Goal: Communication & Community: Ask a question

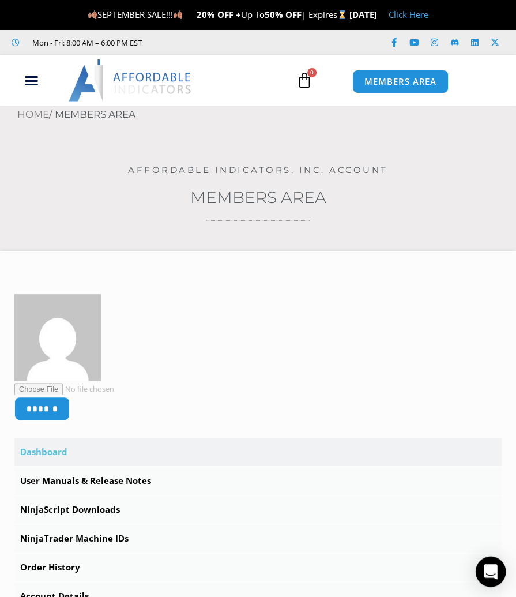
click at [491, 568] on icon "Open Intercom Messenger" at bounding box center [490, 571] width 13 height 15
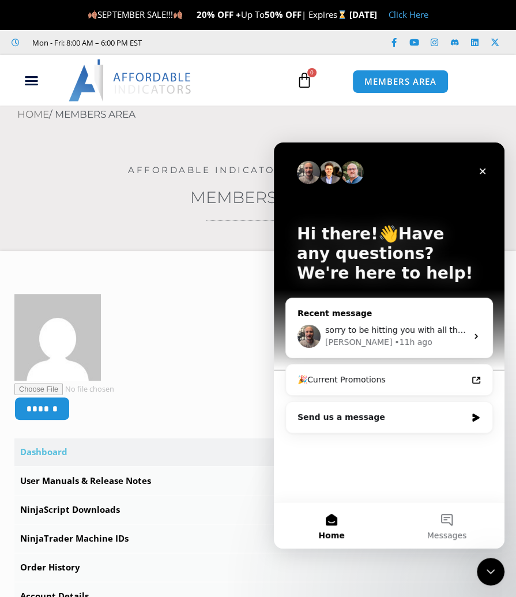
click at [476, 332] on icon "Intercom messenger" at bounding box center [475, 335] width 9 height 9
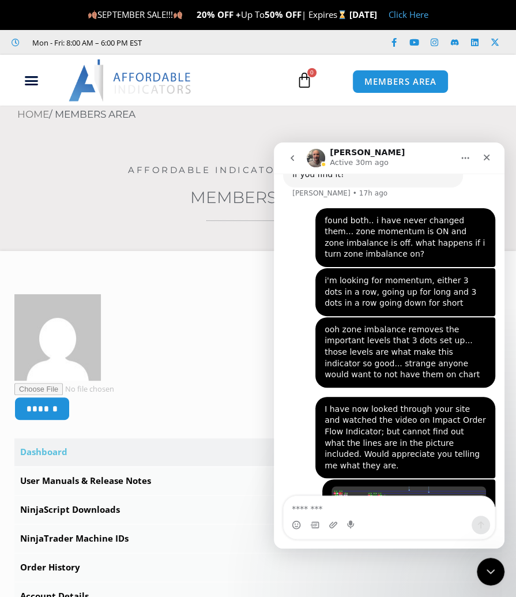
scroll to position [5053, 0]
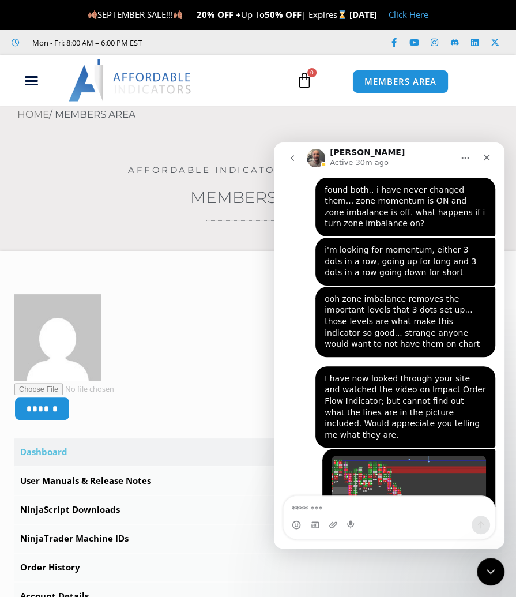
click at [365, 515] on div "Intercom messenger" at bounding box center [389, 524] width 211 height 18
click at [399, 522] on div "Intercom messenger" at bounding box center [389, 524] width 211 height 18
drag, startPoint x: 346, startPoint y: 526, endPoint x: 337, endPoint y: 527, distance: 9.2
click at [345, 526] on div "Intercom messenger" at bounding box center [389, 524] width 211 height 18
drag, startPoint x: 339, startPoint y: 510, endPoint x: 349, endPoint y: 510, distance: 9.8
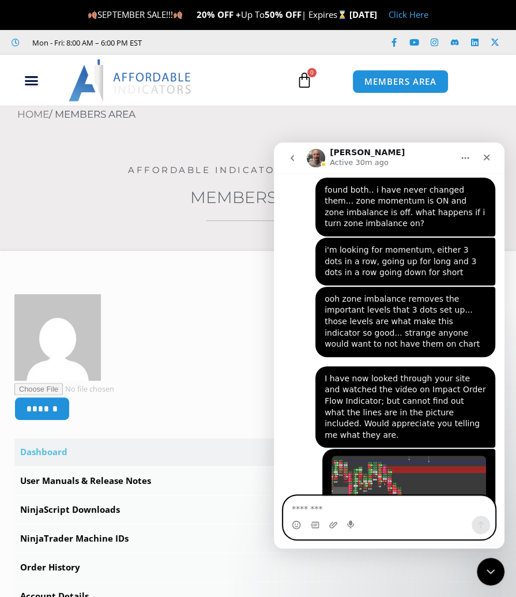
click at [342, 511] on textarea "Message…" at bounding box center [389, 506] width 211 height 20
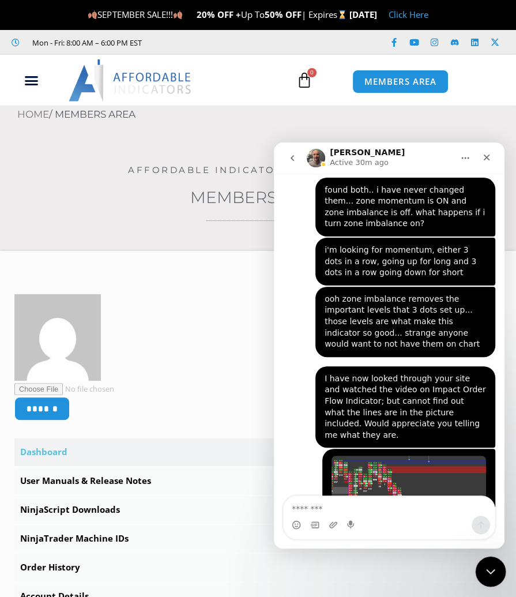
click at [485, 567] on icon "Close Intercom Messenger" at bounding box center [489, 570] width 14 height 14
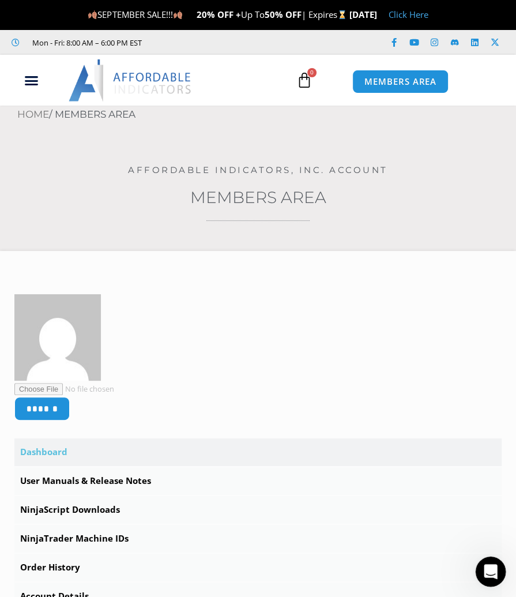
scroll to position [0, 0]
click at [485, 564] on icon "Open Intercom Messenger" at bounding box center [489, 569] width 19 height 19
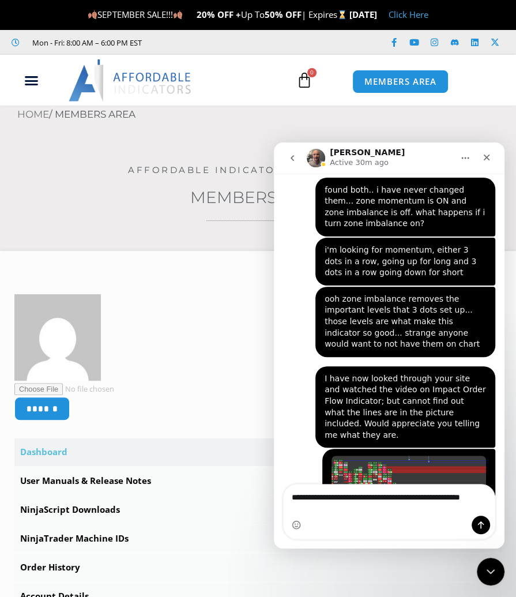
scroll to position [5065, 0]
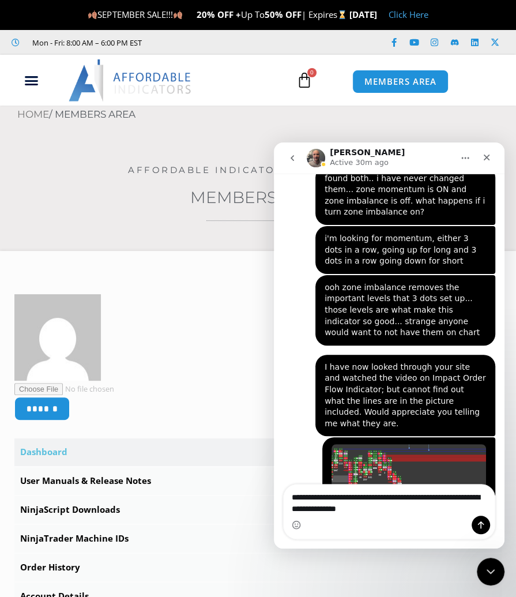
type textarea "**********"
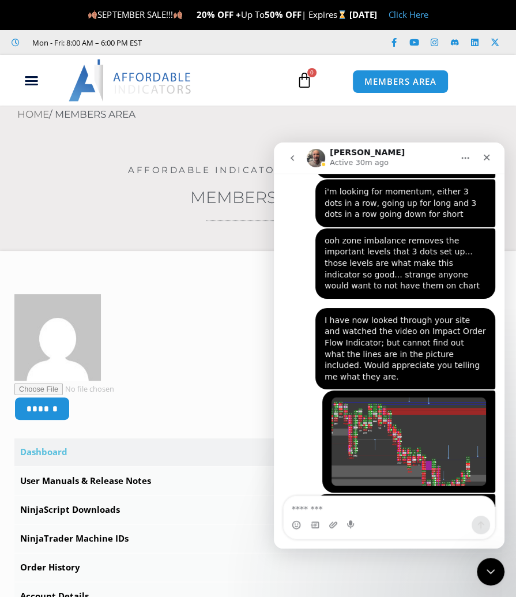
scroll to position [5114, 0]
